Goal: Navigation & Orientation: Find specific page/section

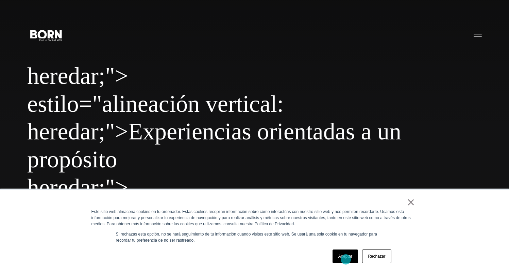
click at [346, 259] on link "Aceptar" at bounding box center [346, 256] width 26 height 14
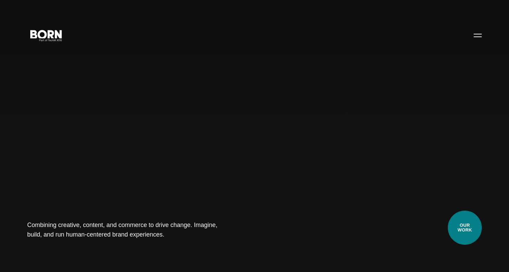
click at [464, 231] on link "Our Work" at bounding box center [465, 227] width 34 height 34
